Goal: Task Accomplishment & Management: Use online tool/utility

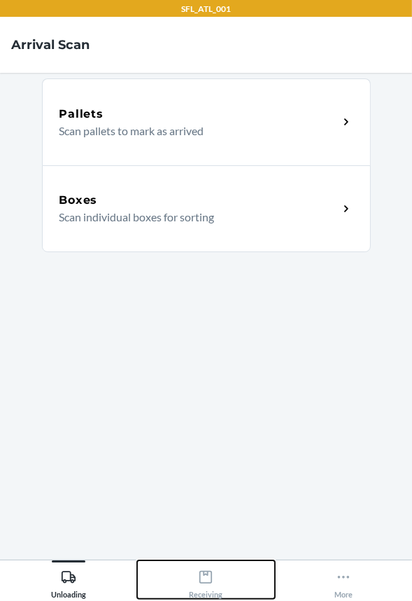
click at [194, 575] on div "Receiving" at bounding box center [206, 581] width 34 height 35
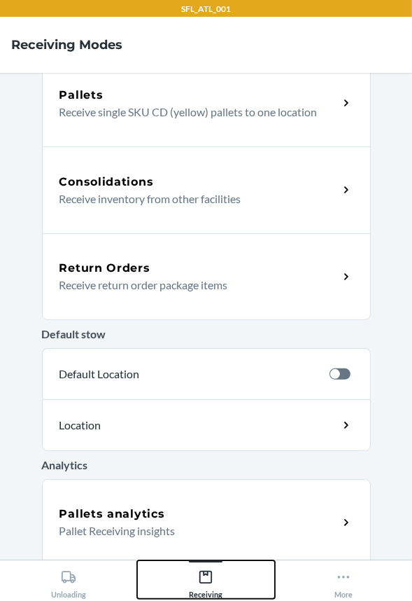
scroll to position [287, 0]
